Goal: Task Accomplishment & Management: Use online tool/utility

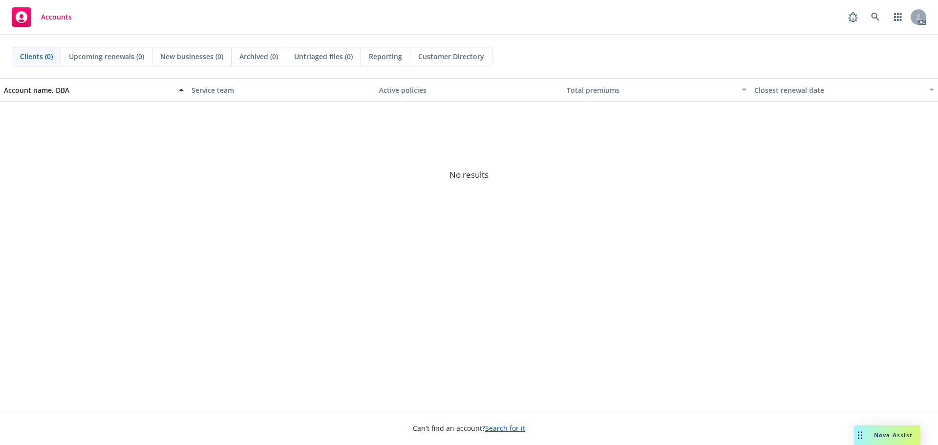
click at [870, 430] on div "Nova Assist" at bounding box center [887, 436] width 66 height 20
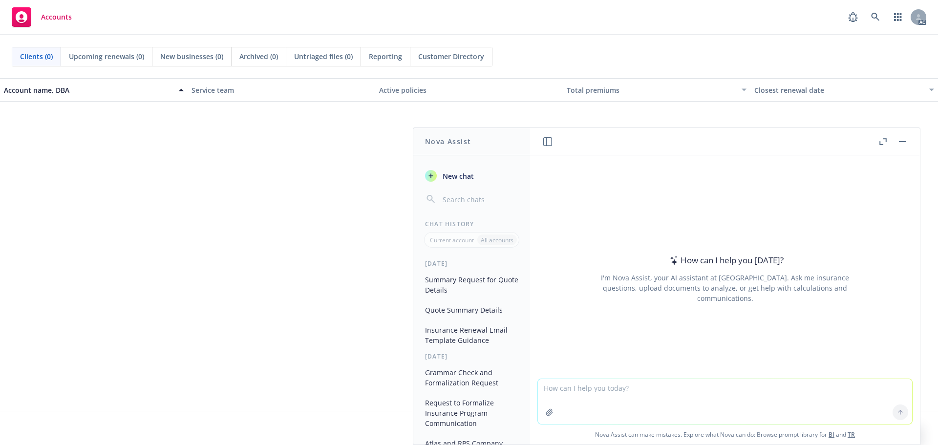
click at [882, 139] on icon "button" at bounding box center [883, 141] width 7 height 7
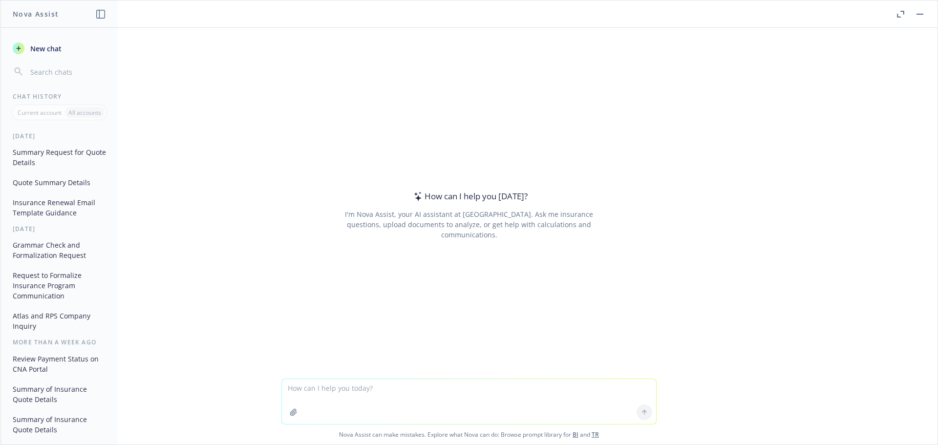
click at [363, 391] on textarea at bounding box center [469, 401] width 374 height 45
paste textarea "Loremi dolo sit ametconsect a elit se doe temp inc utlabore e dolo ma ali. Enim…"
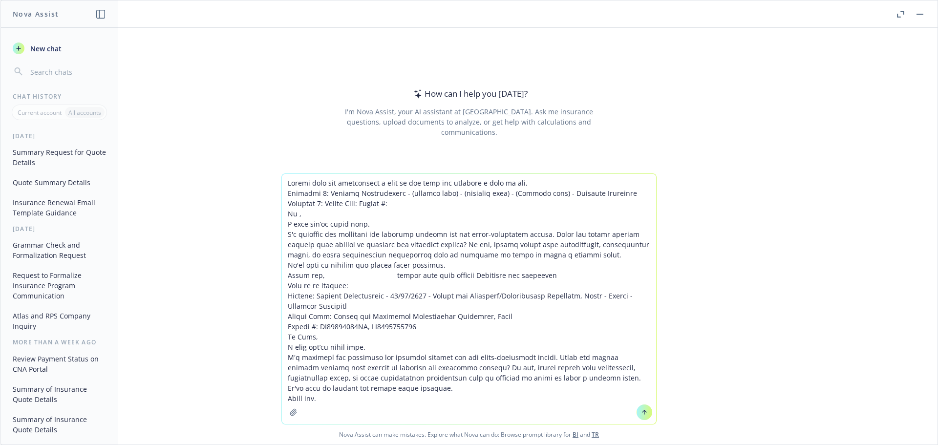
click at [613, 296] on textarea at bounding box center [469, 299] width 374 height 250
drag, startPoint x: 363, startPoint y: 326, endPoint x: 314, endPoint y: 324, distance: 48.9
click at [314, 324] on textarea at bounding box center [469, 299] width 374 height 250
drag, startPoint x: 407, startPoint y: 328, endPoint x: 352, endPoint y: 327, distance: 54.7
click at [352, 327] on textarea at bounding box center [469, 299] width 374 height 250
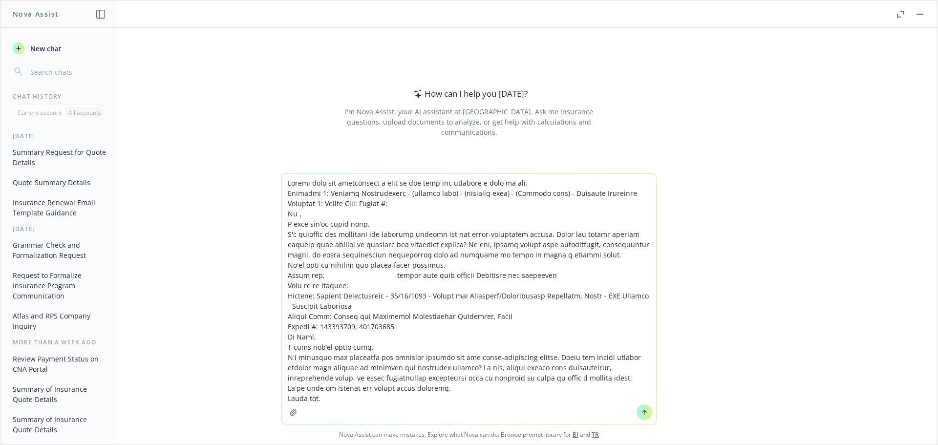
type textarea "Loremi dolo sit ametconsect a elit se doe temp inc utlabore e dolo ma ali. Enim…"
click at [642, 412] on icon at bounding box center [644, 412] width 7 height 7
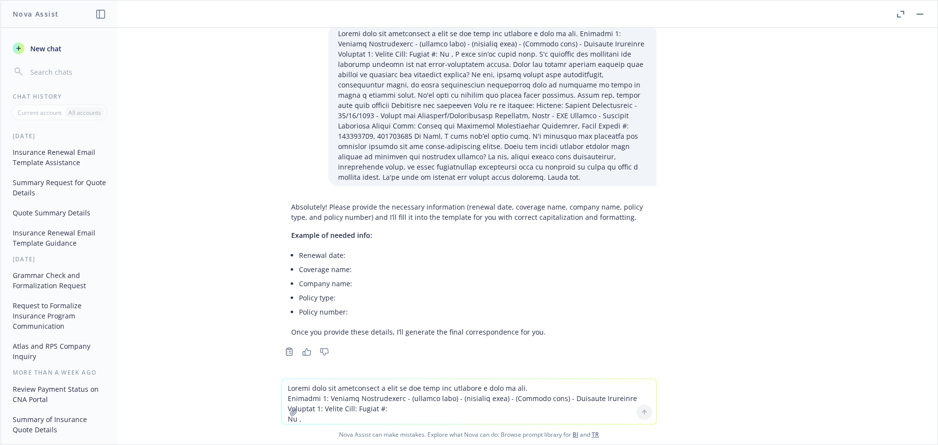
scroll to position [15, 0]
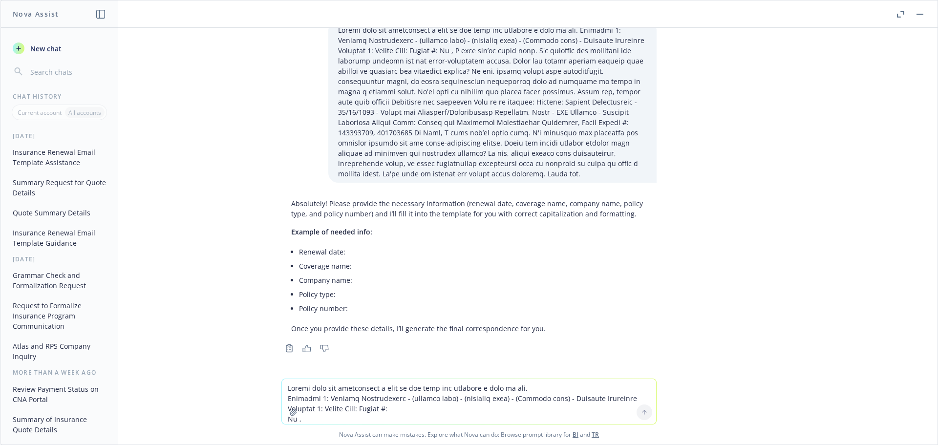
click at [363, 386] on textarea at bounding box center [469, 401] width 374 height 45
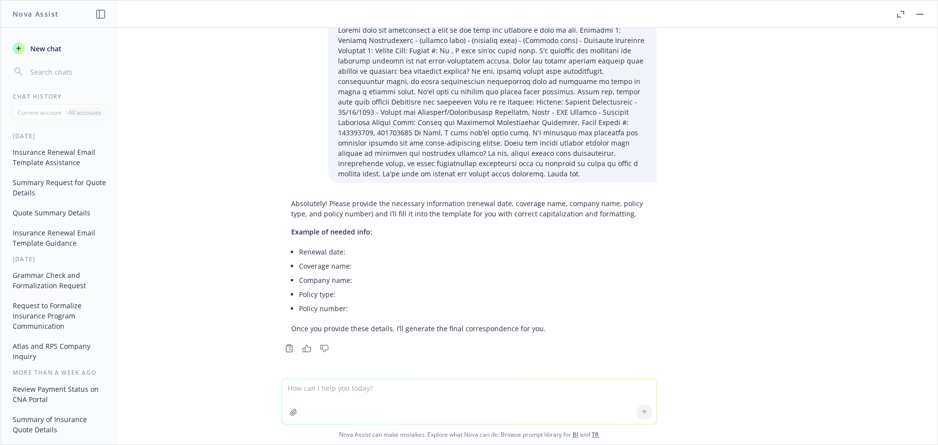
paste textarea "[DATE] - Officehours Technologies Co. - MANAGEMENT_LIABILITY Description Your q…"
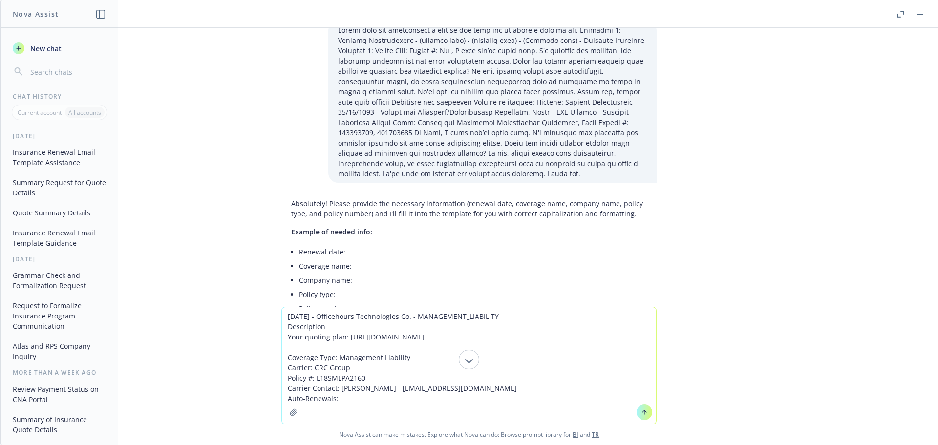
drag, startPoint x: 397, startPoint y: 316, endPoint x: 392, endPoint y: 316, distance: 5.4
click at [390, 316] on textarea "[DATE] - Officehours Technologies Co. - MANAGEMENT_LIABILITY Description Your q…" at bounding box center [469, 365] width 374 height 117
drag, startPoint x: 399, startPoint y: 316, endPoint x: 320, endPoint y: 318, distance: 78.7
click at [319, 318] on textarea "[DATE] - Officehours Technologies Co. - MANAGEMENT_LIABILITY Description Your q…" at bounding box center [469, 365] width 374 height 117
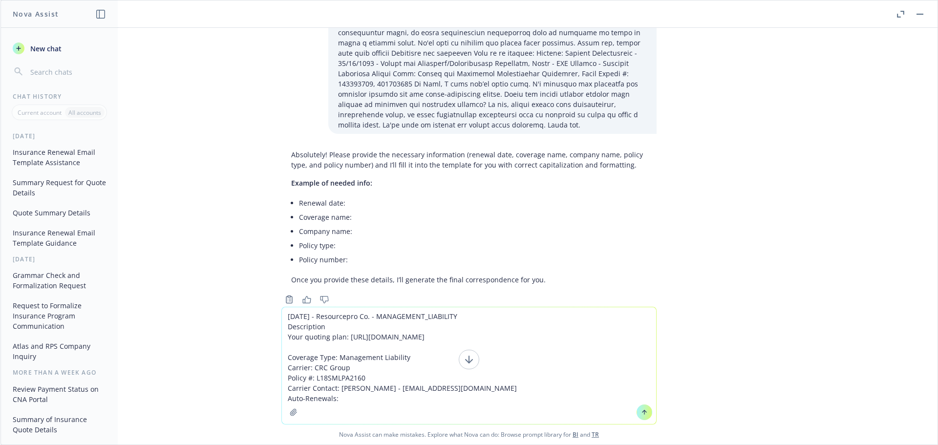
scroll to position [86, 0]
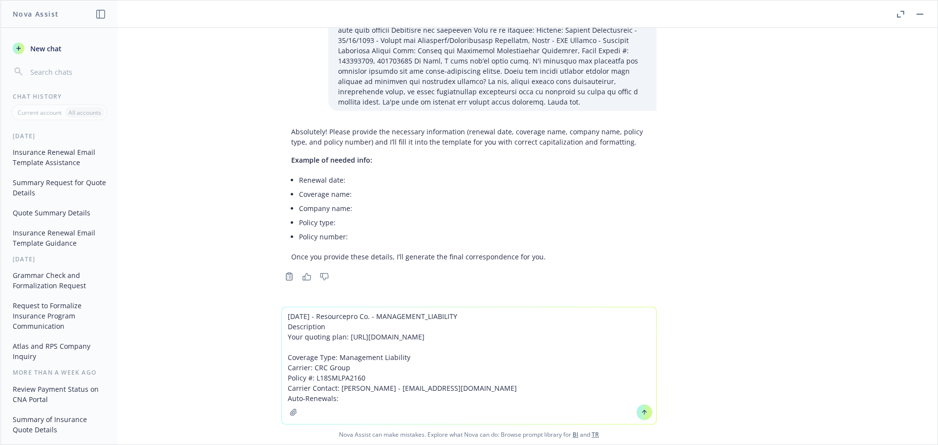
drag, startPoint x: 612, startPoint y: 336, endPoint x: 343, endPoint y: 337, distance: 269.2
click at [343, 337] on textarea "[DATE] - Resourcepro Co. - MANAGEMENT_LIABILITY Description Your quoting plan: …" at bounding box center [469, 365] width 374 height 117
click at [321, 367] on textarea "[DATE] - Resourcepro Co. - MANAGEMENT_LIABILITY Description Your quoting plan: …" at bounding box center [469, 365] width 374 height 117
drag, startPoint x: 361, startPoint y: 379, endPoint x: 312, endPoint y: 378, distance: 48.4
click at [312, 378] on textarea "[DATE] - Resourcepro Co. - MANAGEMENT_LIABILITY Description Your quoting plan: …" at bounding box center [469, 365] width 374 height 117
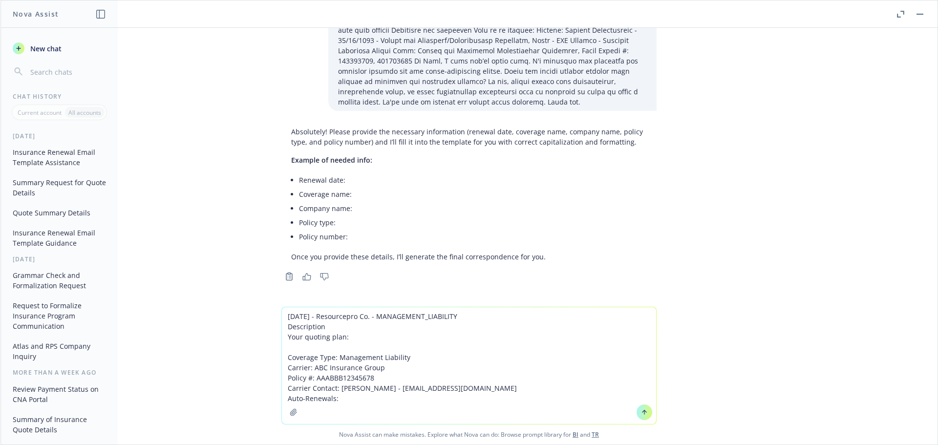
drag, startPoint x: 359, startPoint y: 388, endPoint x: 341, endPoint y: 387, distance: 17.6
click at [341, 387] on textarea "[DATE] - Resourcepro Co. - MANAGEMENT_LIABILITY Description Your quoting plan: …" at bounding box center [469, 365] width 374 height 117
click at [378, 388] on textarea "[DATE] - Resourcepro Co. - MANAGEMENT_LIABILITY Description Your quoting plan: …" at bounding box center [469, 365] width 374 height 117
click at [412, 388] on textarea "[DATE] - Resourcepro Co. - MANAGEMENT_LIABILITY Description Your quoting plan: …" at bounding box center [469, 365] width 374 height 117
type textarea "[DATE] - Resourcepro Co. - MANAGEMENT_LIABILITY Description Your quoting plan: …"
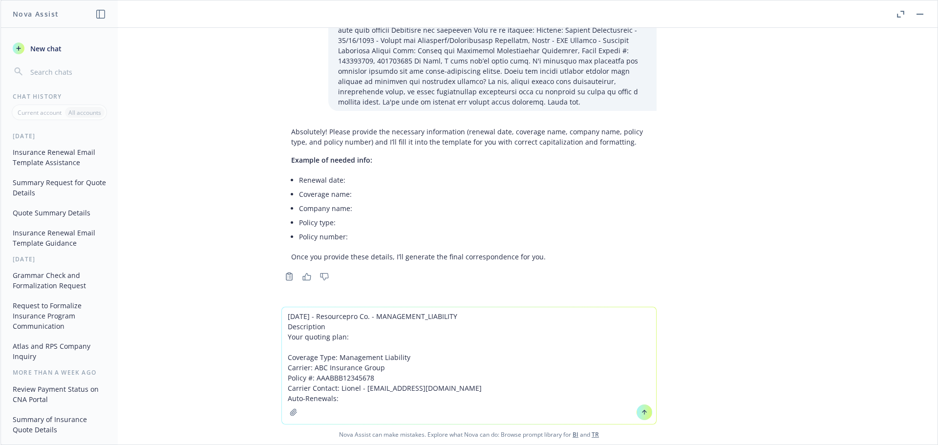
click at [645, 413] on button at bounding box center [645, 413] width 16 height 16
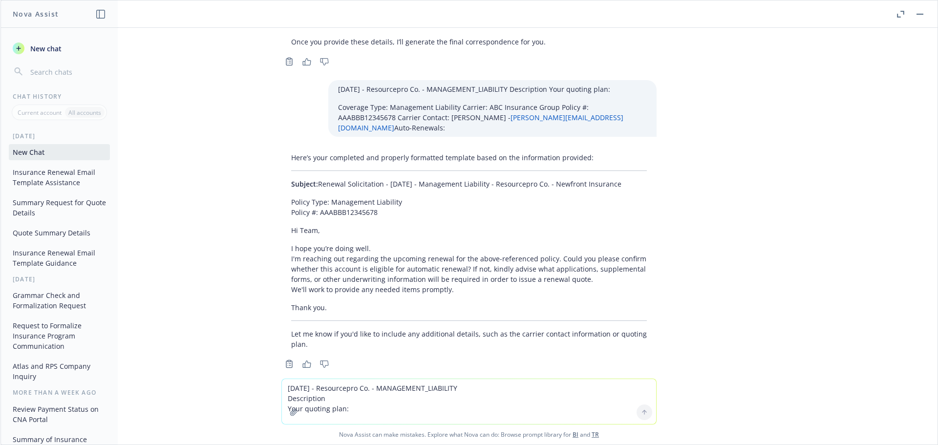
scroll to position [307, 0]
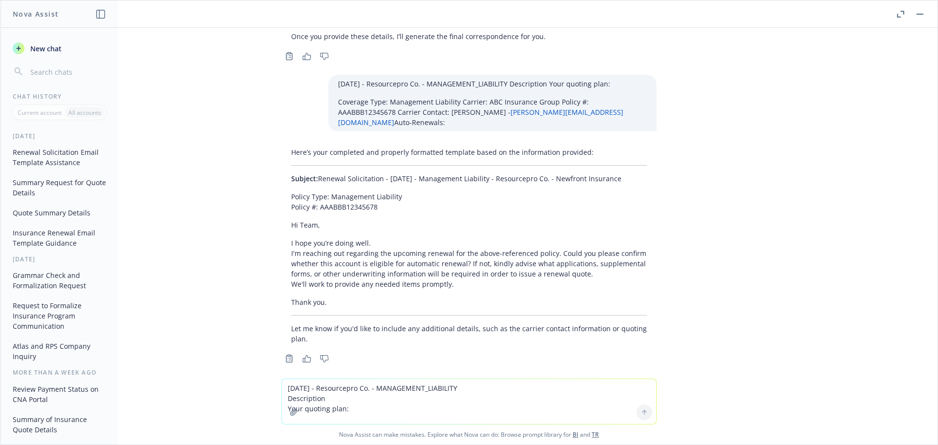
drag, startPoint x: 631, startPoint y: 167, endPoint x: 313, endPoint y: 172, distance: 318.6
click at [313, 173] on p "Subject: Renewal Solicitation - [DATE] - Management Liability - Resourcepro Co.…" at bounding box center [469, 178] width 356 height 10
copy p "Renewal Solicitation - [DATE] - Management Liability - Resourcepro Co. - Newfro…"
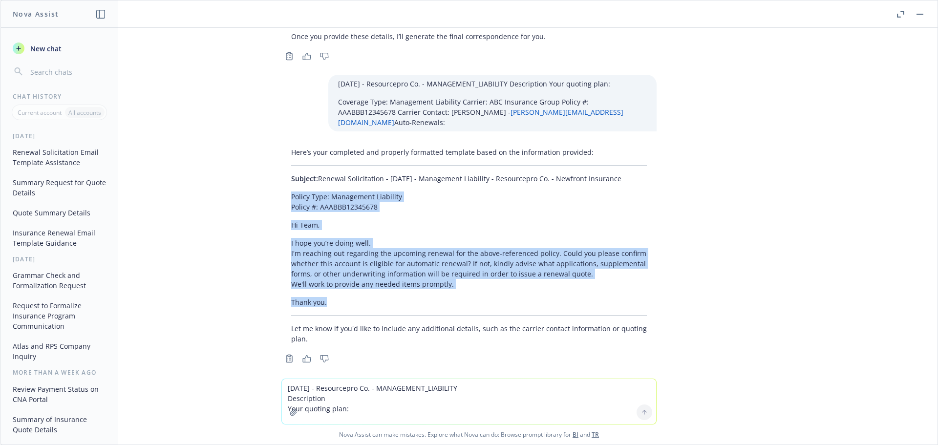
drag, startPoint x: 276, startPoint y: 182, endPoint x: 367, endPoint y: 290, distance: 141.5
click at [367, 290] on div "Here’s your completed and properly formatted template based on the information …" at bounding box center [468, 245] width 375 height 205
copy div "Policy Type: Management Liability Policy #: AAABBB12345678 Hi Team, I hope you’…"
click at [420, 297] on p "Thank you." at bounding box center [469, 302] width 356 height 10
drag, startPoint x: 344, startPoint y: 289, endPoint x: 276, endPoint y: 187, distance: 122.6
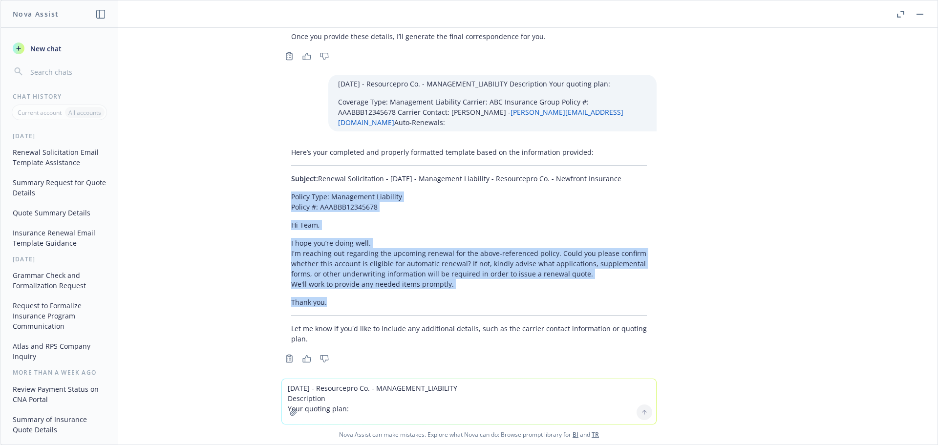
click at [281, 187] on div "Here’s your completed and properly formatted template based on the information …" at bounding box center [468, 245] width 375 height 205
copy div "Policy Type: Management Liability Policy #: AAABBB12345678 Hi Team, I hope you’…"
